Goal: Information Seeking & Learning: Learn about a topic

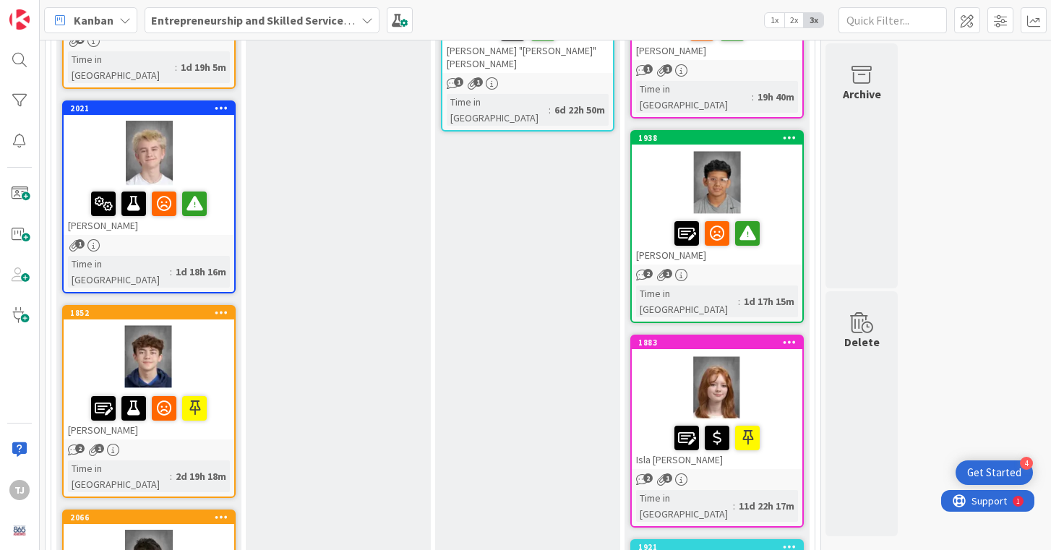
scroll to position [327, 0]
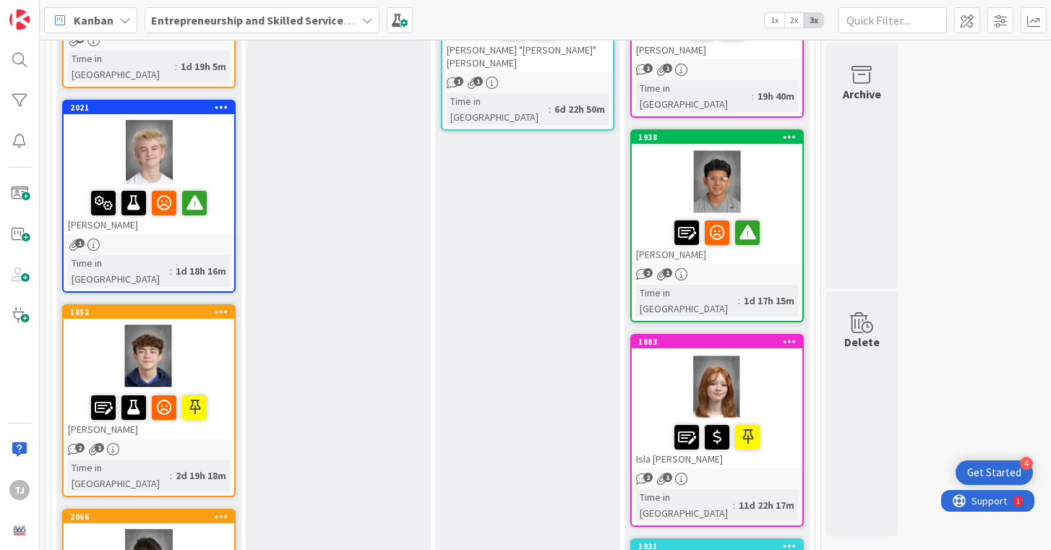
click at [221, 325] on div at bounding box center [149, 357] width 171 height 65
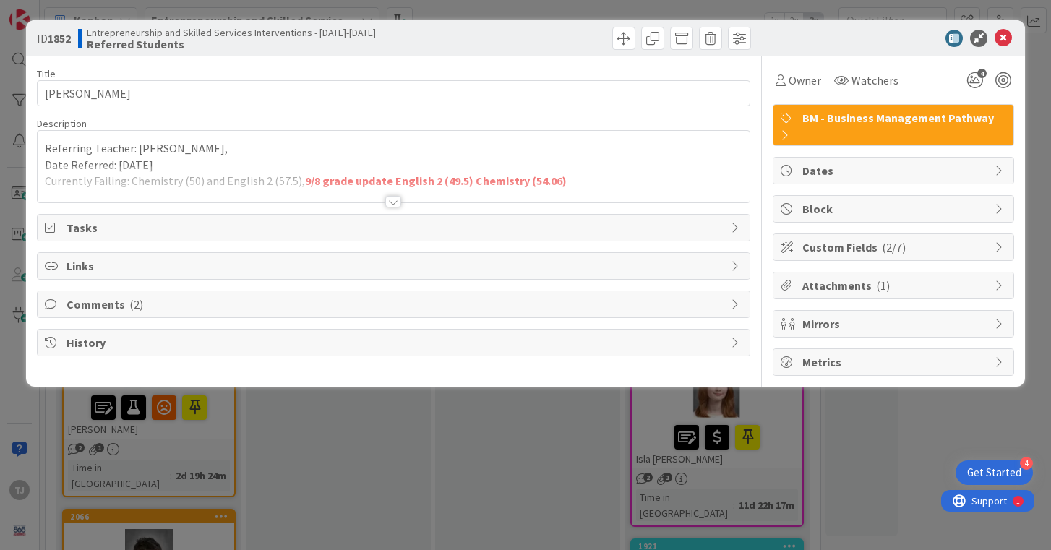
click at [395, 204] on div at bounding box center [393, 202] width 16 height 12
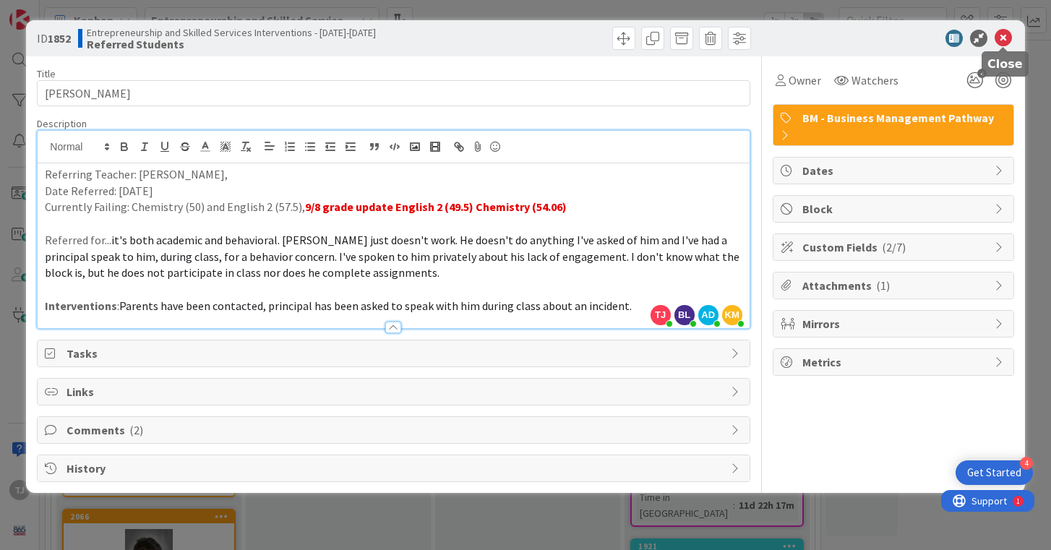
click at [999, 38] on icon at bounding box center [1003, 38] width 17 height 17
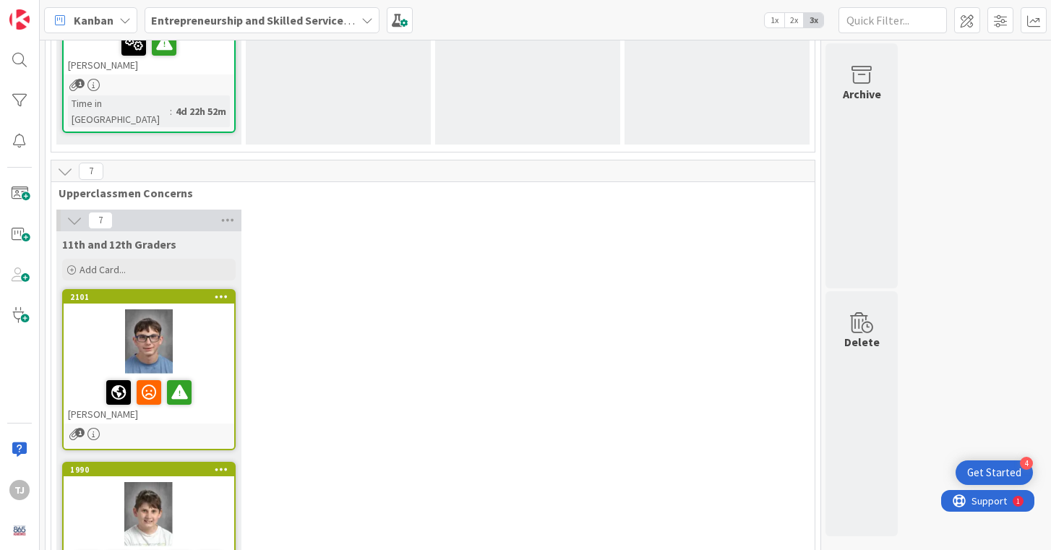
scroll to position [1905, 0]
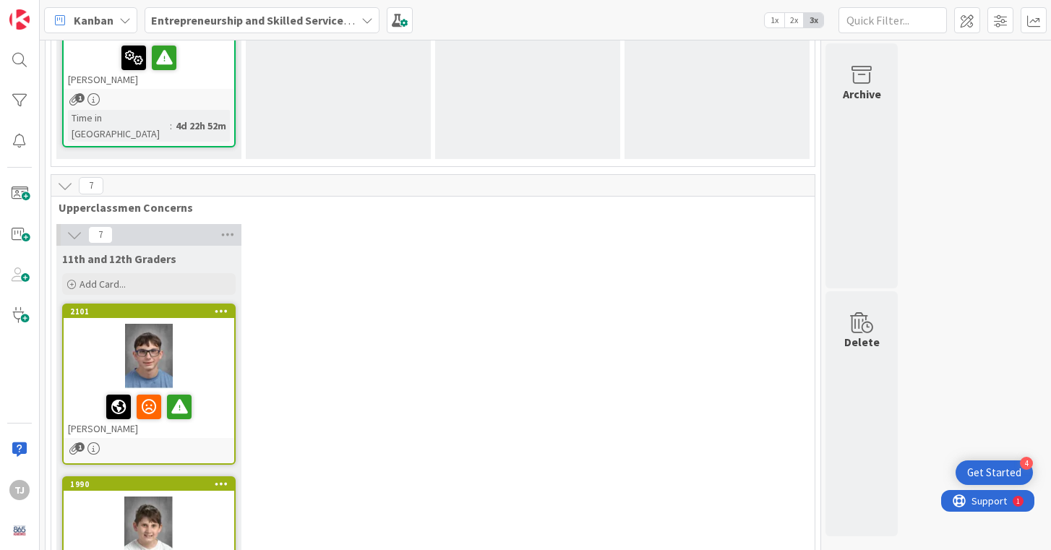
click at [202, 324] on div at bounding box center [149, 356] width 171 height 65
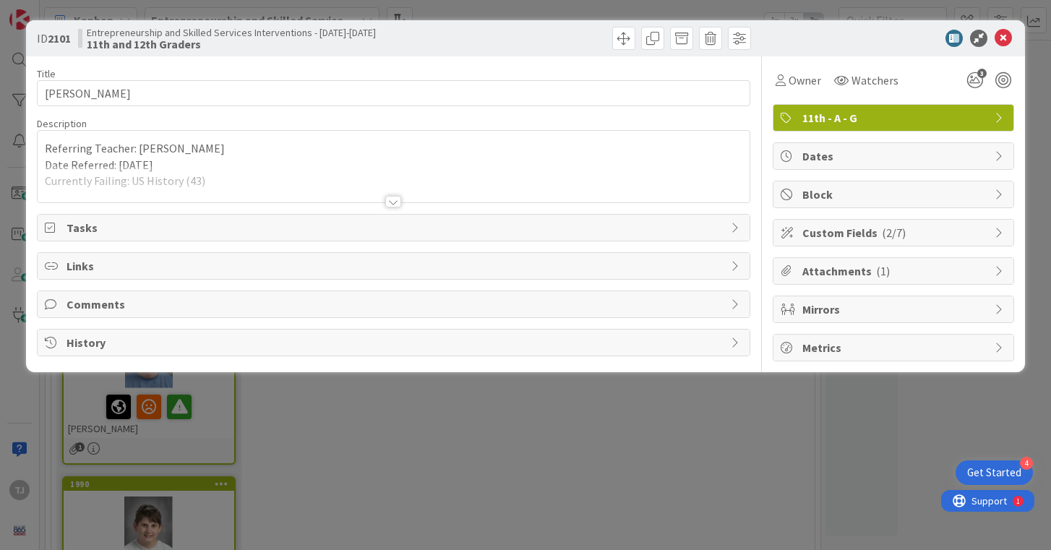
click at [395, 200] on div at bounding box center [393, 202] width 16 height 12
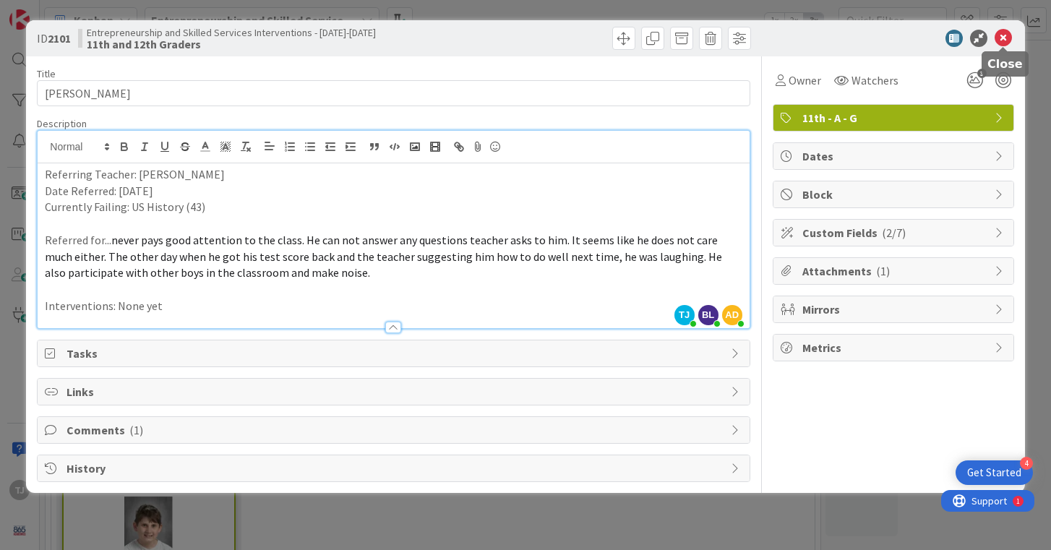
click at [1006, 38] on icon at bounding box center [1003, 38] width 17 height 17
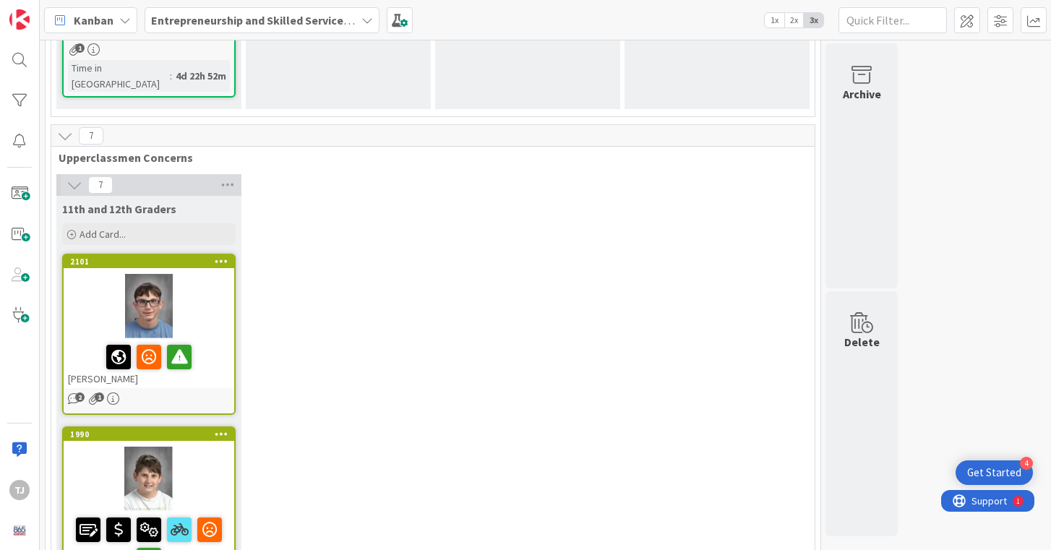
click at [218, 447] on div at bounding box center [149, 479] width 171 height 65
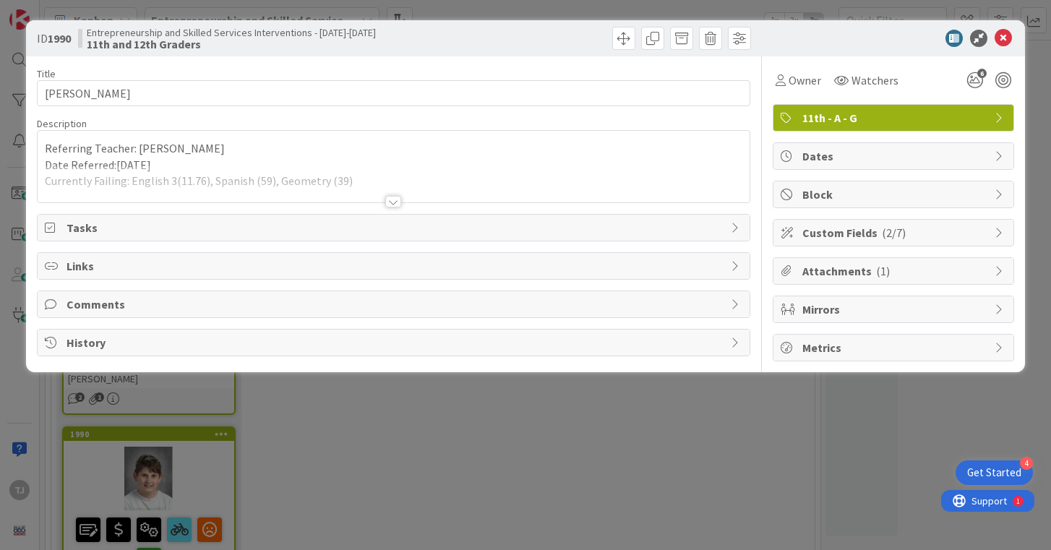
click at [387, 202] on div at bounding box center [393, 202] width 16 height 12
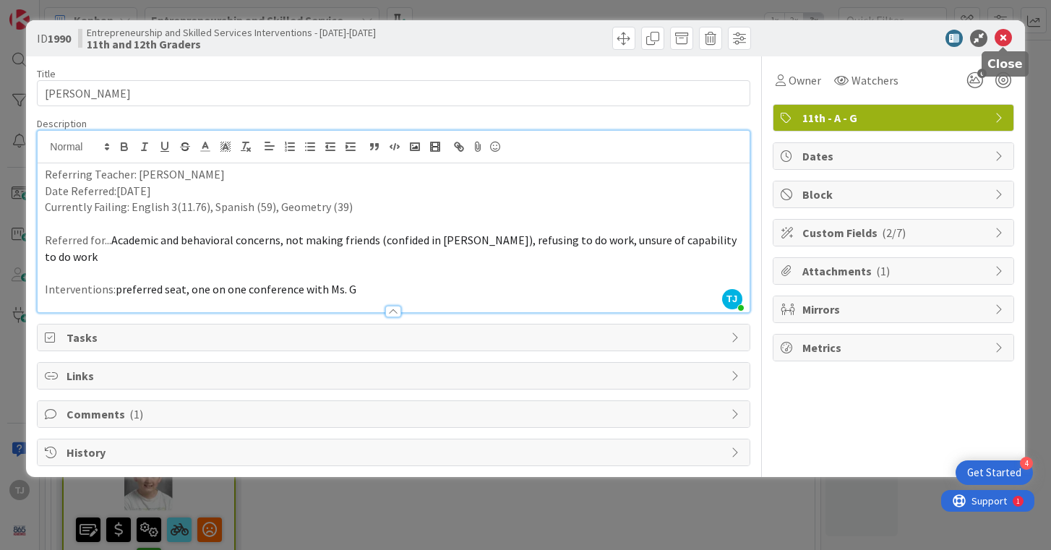
click at [1006, 37] on icon at bounding box center [1003, 38] width 17 height 17
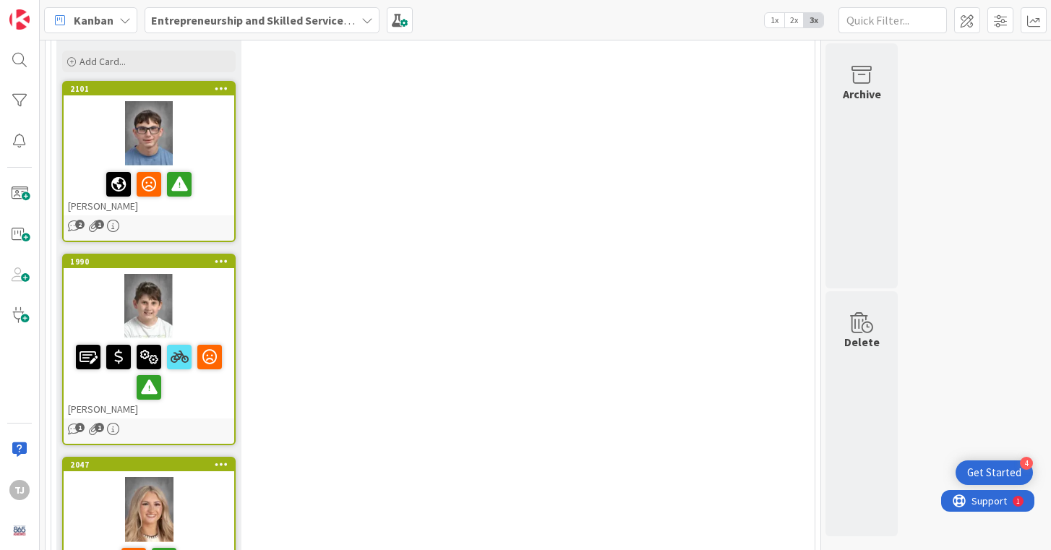
scroll to position [2152, 0]
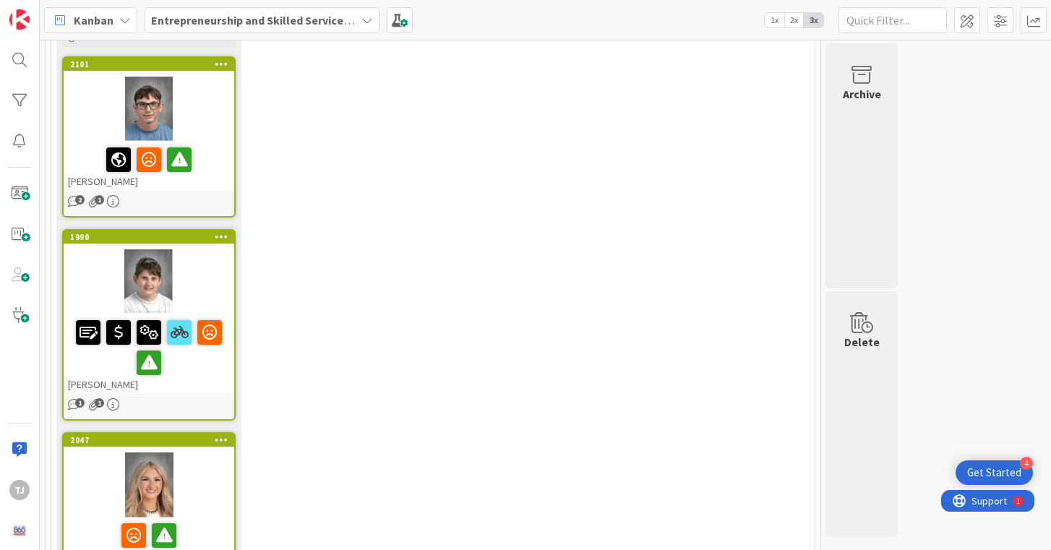
click at [206, 453] on div at bounding box center [149, 485] width 171 height 65
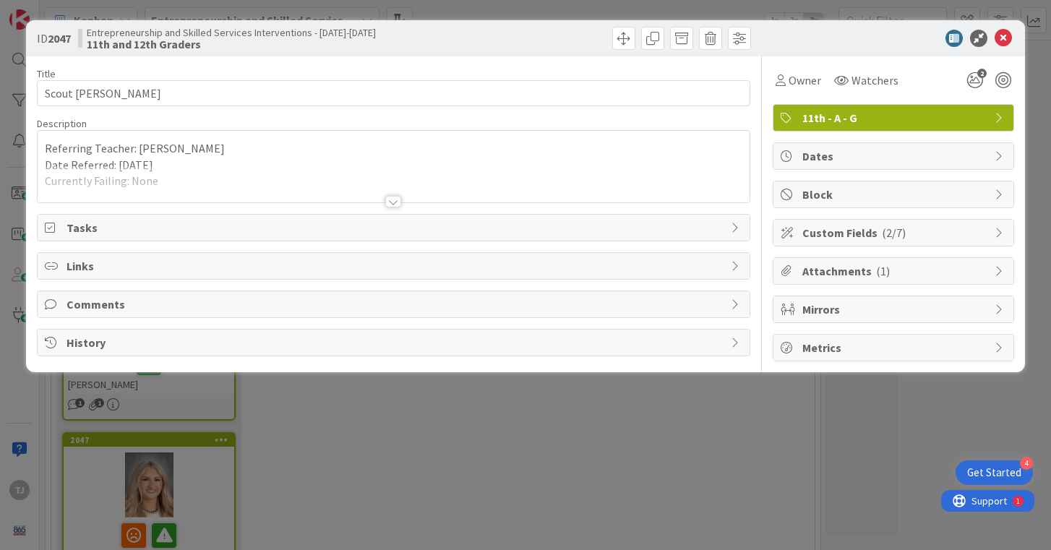
click at [393, 205] on div at bounding box center [393, 202] width 16 height 12
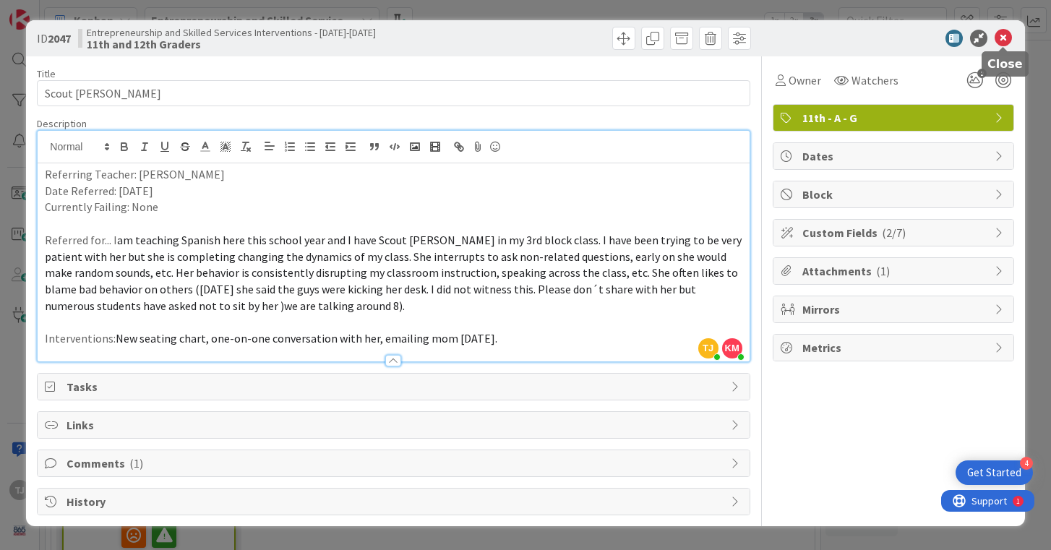
click at [1008, 42] on icon at bounding box center [1003, 38] width 17 height 17
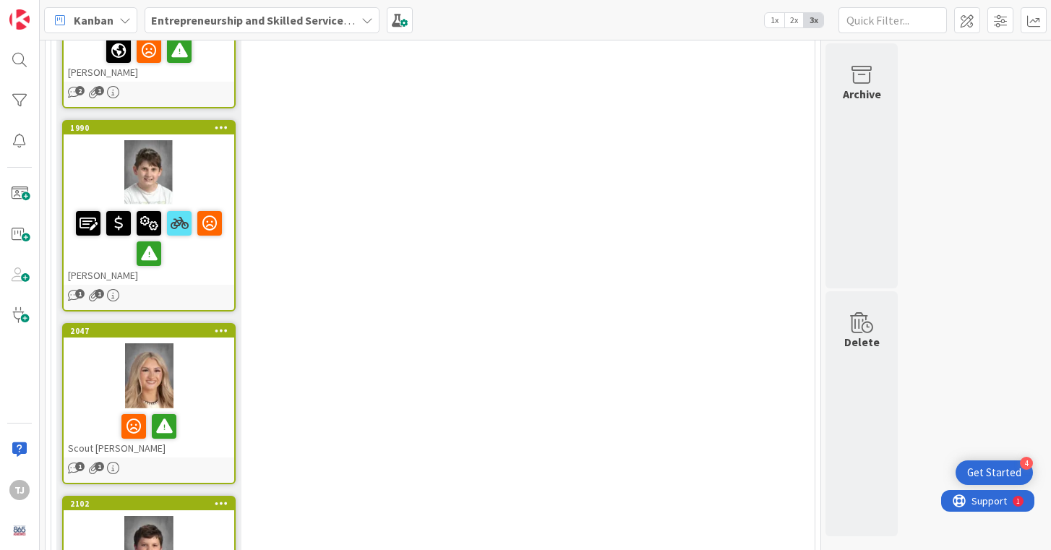
click at [213, 516] on div at bounding box center [149, 548] width 171 height 65
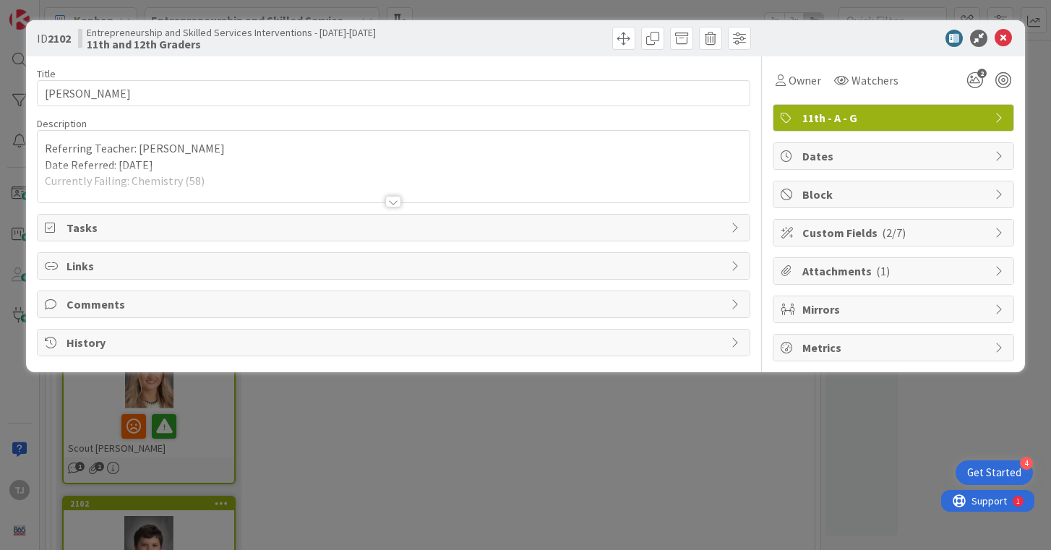
click at [396, 205] on div at bounding box center [393, 202] width 16 height 12
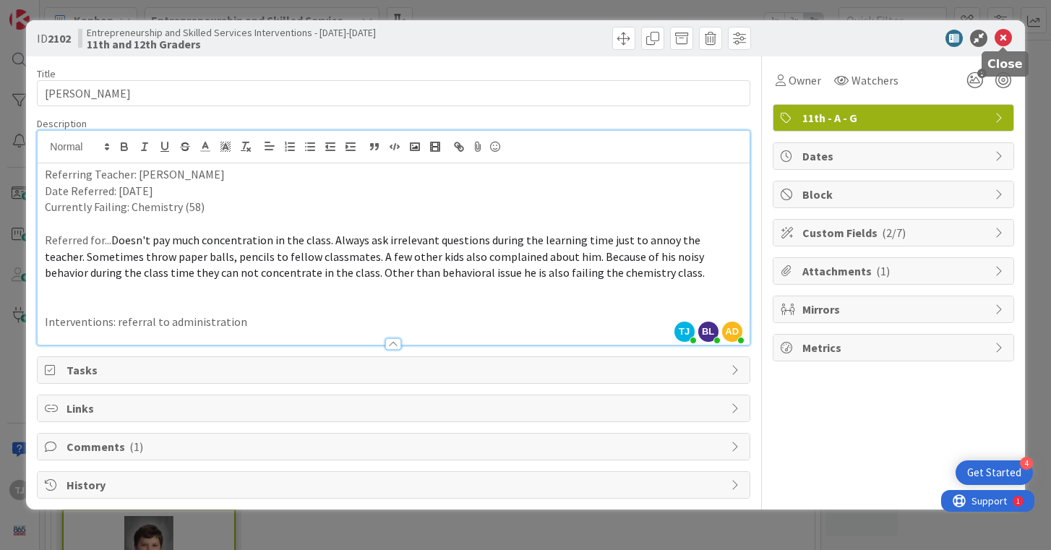
click at [1004, 34] on icon at bounding box center [1003, 38] width 17 height 17
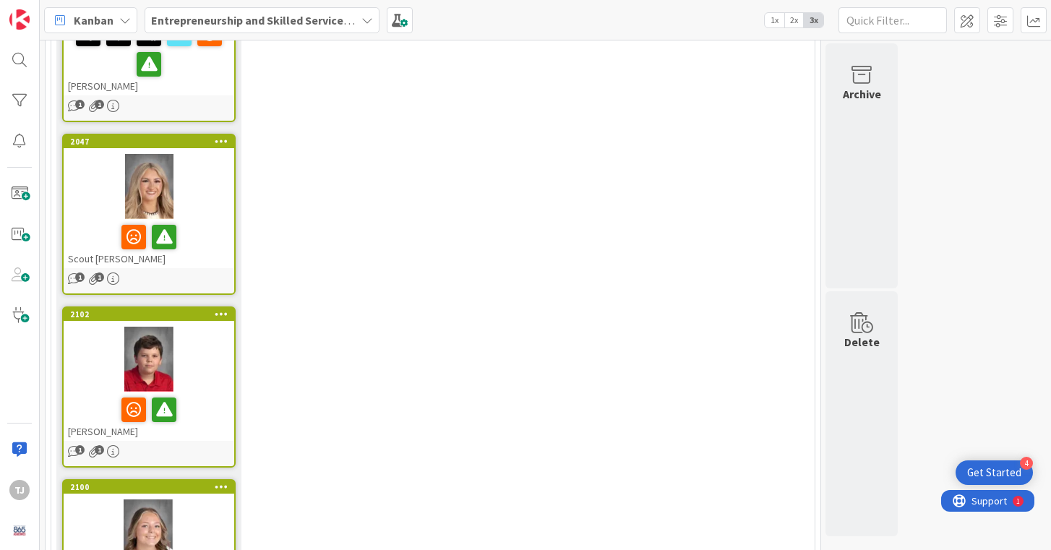
click at [176, 499] on div at bounding box center [149, 531] width 171 height 65
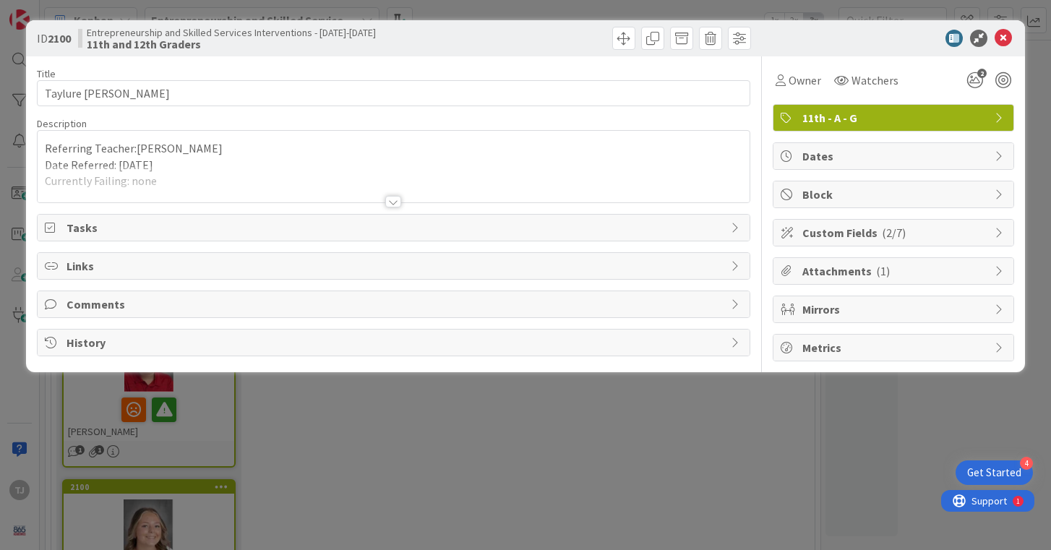
click at [393, 204] on div at bounding box center [393, 202] width 16 height 12
